Goal: Information Seeking & Learning: Learn about a topic

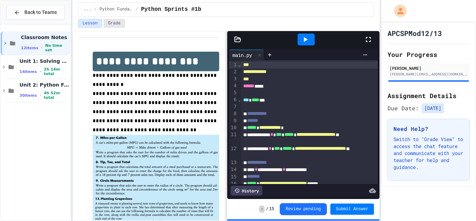
click at [119, 25] on button "Grade" at bounding box center [115, 23] width 22 height 9
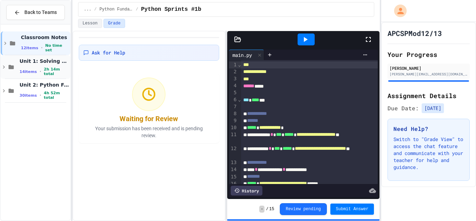
click at [12, 65] on icon at bounding box center [11, 67] width 8 height 6
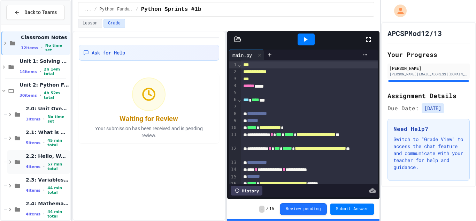
click at [36, 164] on span "4 items" at bounding box center [33, 166] width 15 height 5
click at [11, 66] on icon at bounding box center [11, 67] width 5 height 4
click at [11, 62] on div "Unit 1: Solving Problems in Computer Science 14 items • 2h 14m total" at bounding box center [36, 67] width 70 height 24
click at [20, 90] on div "Unit 2: Python Fundamentals 30 items • 4h 52m total" at bounding box center [45, 91] width 50 height 18
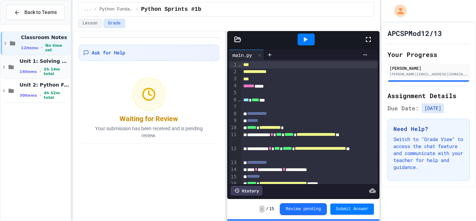
click at [22, 62] on span "Unit 1: Solving Problems in Computer Science" at bounding box center [45, 61] width 50 height 6
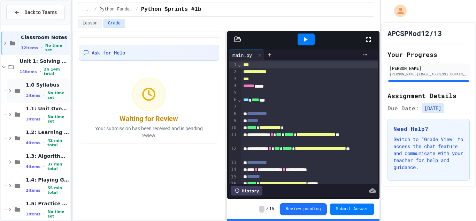
click at [9, 95] on div "1.0 Syllabus 1 items • No time set" at bounding box center [38, 91] width 63 height 24
click at [12, 92] on icon at bounding box center [10, 91] width 6 height 6
click at [15, 119] on div "1.1: Unit Overview 1 items • No time set" at bounding box center [38, 114] width 63 height 24
click at [14, 117] on icon at bounding box center [17, 114] width 8 height 6
click at [16, 138] on icon at bounding box center [17, 138] width 5 height 4
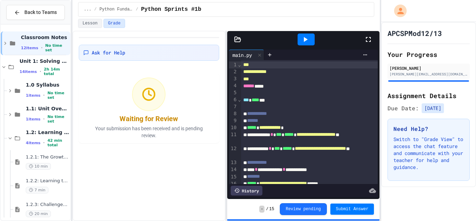
click at [16, 138] on icon at bounding box center [17, 138] width 8 height 6
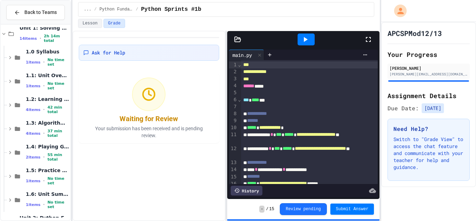
scroll to position [55, 0]
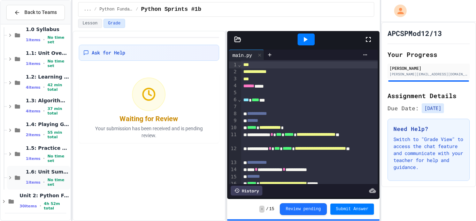
click at [13, 176] on icon at bounding box center [10, 177] width 6 height 6
click at [15, 153] on icon at bounding box center [17, 154] width 5 height 4
click at [15, 127] on icon at bounding box center [17, 130] width 8 height 6
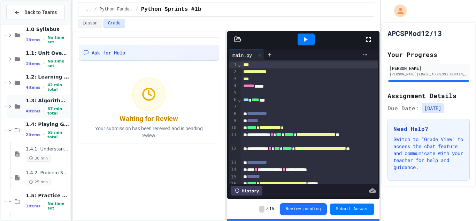
click at [13, 107] on icon at bounding box center [10, 106] width 6 height 6
click at [13, 89] on div "1.2: Learning to Solve Hard Problems 4 items • 42 min total" at bounding box center [38, 83] width 63 height 24
click at [45, 120] on div "1.2.2: Learning to Solve Hard Problems 7 min" at bounding box center [41, 130] width 57 height 24
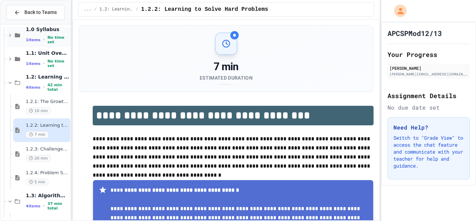
click at [54, 32] on span "1.0 Syllabus" at bounding box center [47, 29] width 43 height 6
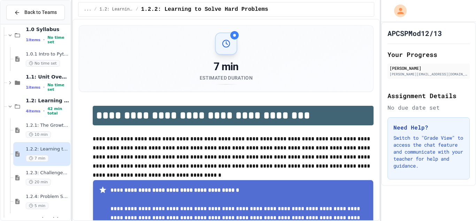
scroll to position [47, 0]
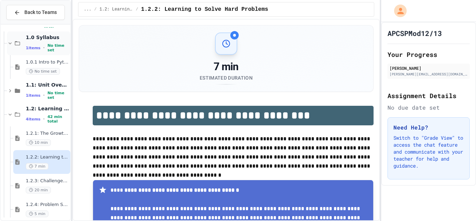
click at [44, 36] on span "1.0 Syllabus" at bounding box center [47, 37] width 43 height 6
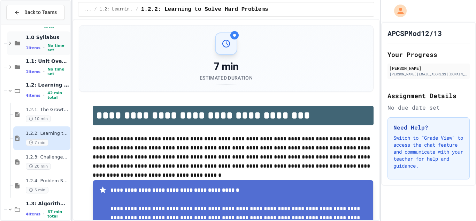
click at [14, 42] on icon at bounding box center [17, 43] width 8 height 6
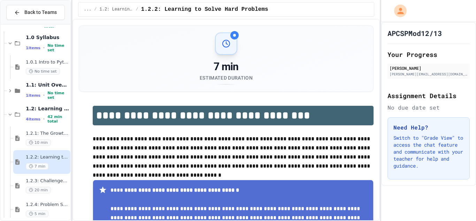
scroll to position [52, 0]
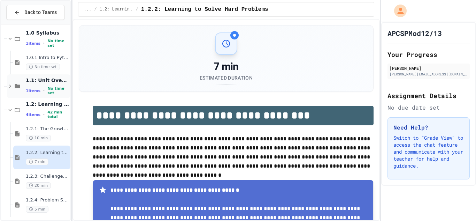
click at [13, 93] on div "1.1: Unit Overview 1 items • No time set" at bounding box center [38, 86] width 63 height 24
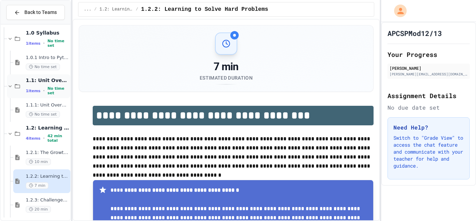
click at [13, 85] on icon at bounding box center [10, 86] width 6 height 6
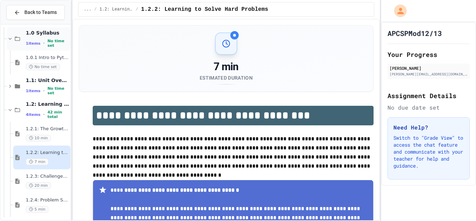
click at [14, 32] on div "1.0 Syllabus 1 items • No time set" at bounding box center [38, 39] width 63 height 24
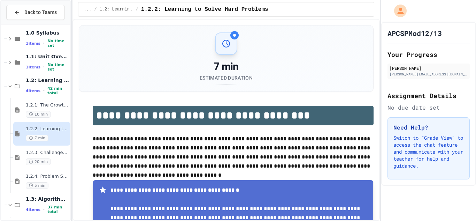
scroll to position [47, 0]
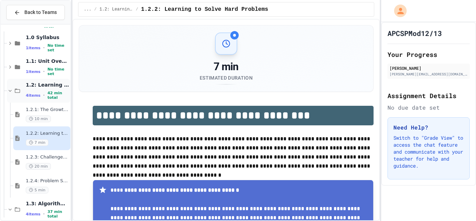
click at [13, 81] on div "1.2: Learning to Solve Hard Problems 4 items • 42 min total" at bounding box center [38, 91] width 63 height 24
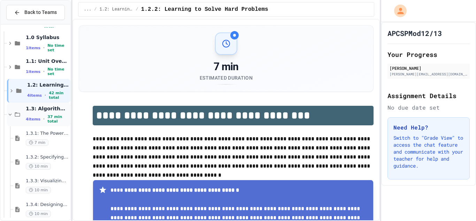
click at [17, 108] on div "1.3: Algorithms - from Pseudocode to Flowcharts 4 items • 37 min total" at bounding box center [38, 114] width 63 height 24
click at [22, 130] on div "1.4: Playing Games 2 items • 55 min total" at bounding box center [38, 138] width 63 height 24
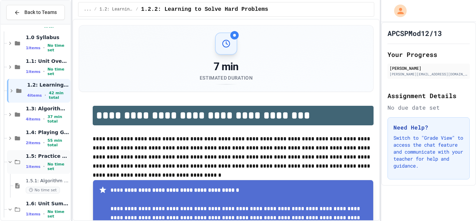
click at [24, 165] on div "1.5: Practice with Algorithms 1 items • No time set" at bounding box center [38, 162] width 63 height 24
click at [23, 178] on div "1.6: Unit Summary 1 items • No time set" at bounding box center [38, 186] width 63 height 24
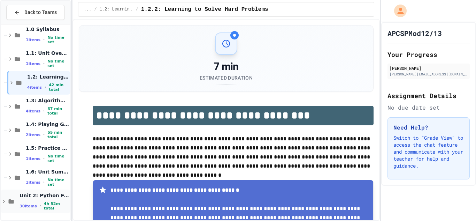
click at [39, 209] on div "Unit 2: Python Fundamentals 30 items • 4h 52m total" at bounding box center [36, 201] width 70 height 24
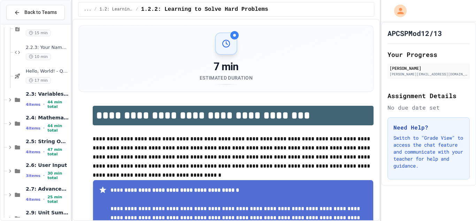
scroll to position [364, 0]
